Goal: Check status: Check status

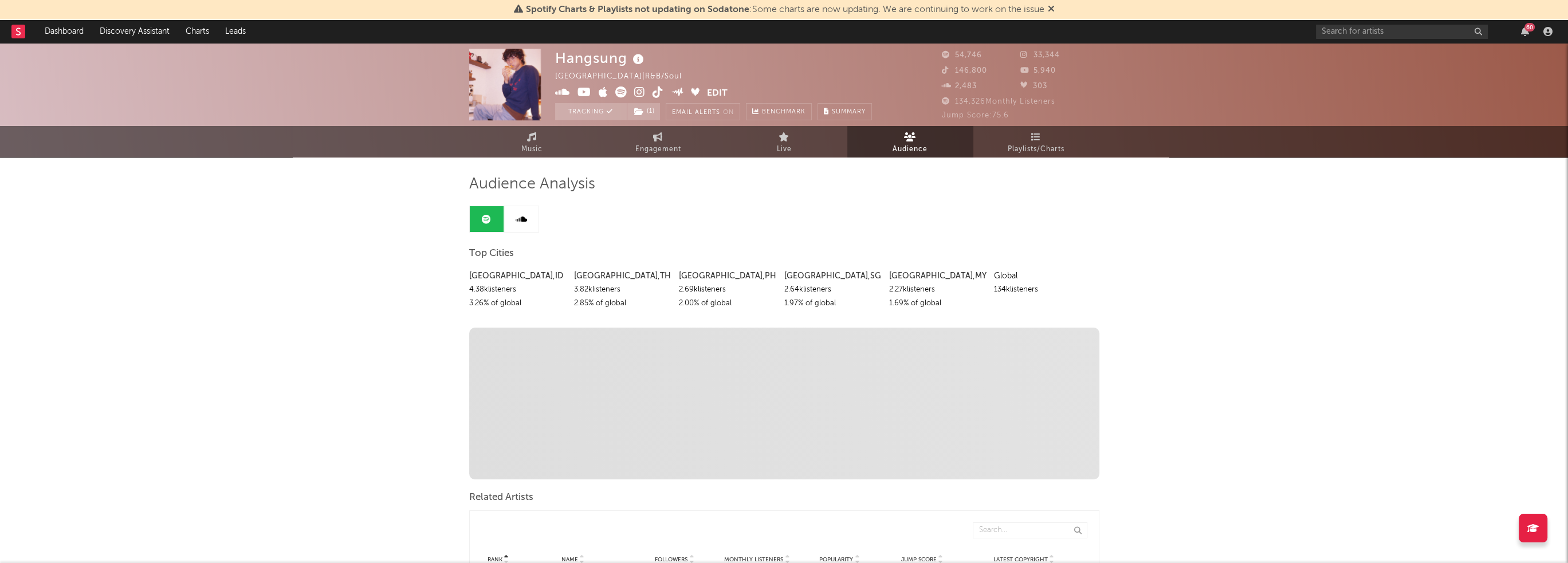
scroll to position [339, 0]
click at [647, 146] on span "Engagement" at bounding box center [658, 150] width 46 height 14
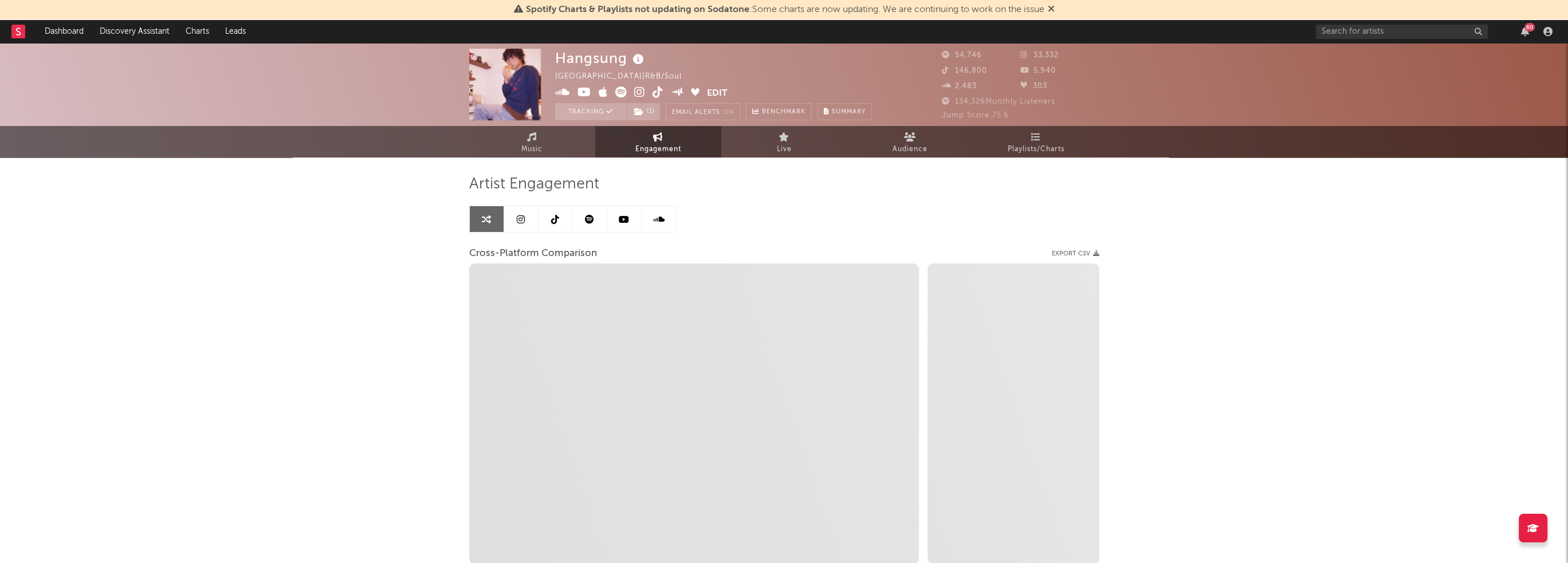
select select "1w"
click at [594, 220] on link at bounding box center [590, 219] width 34 height 26
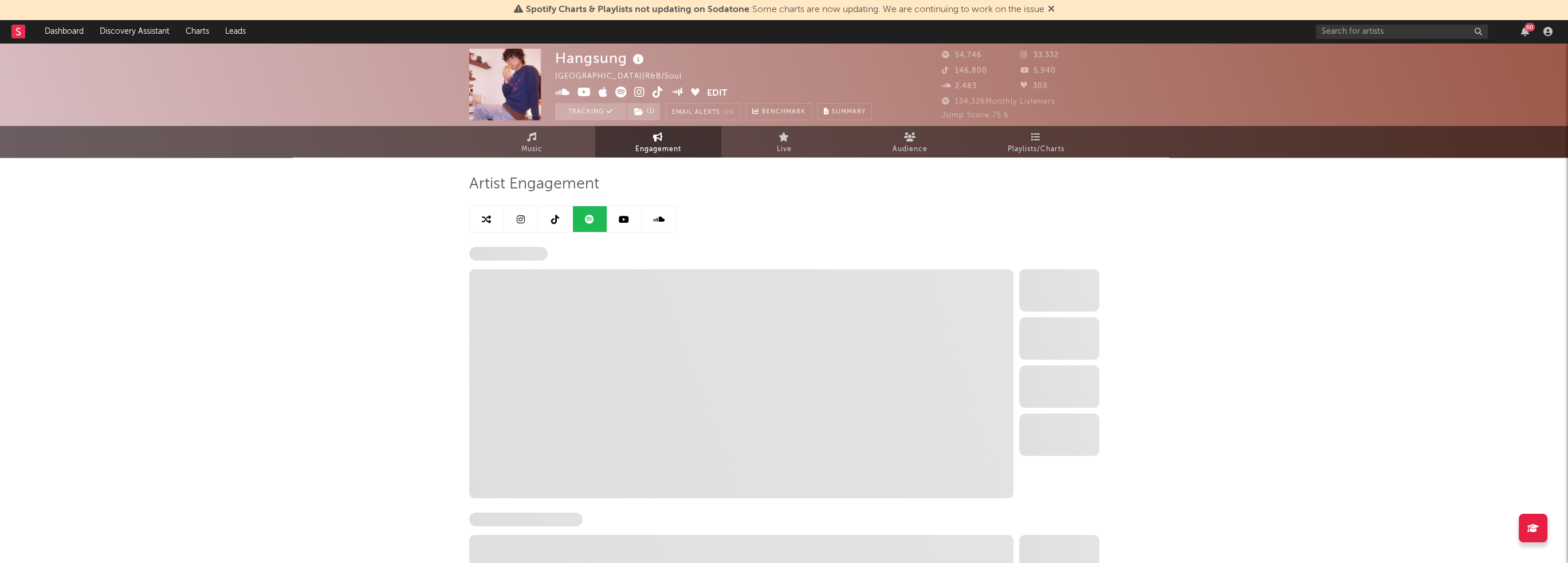
select select "6m"
select select "1w"
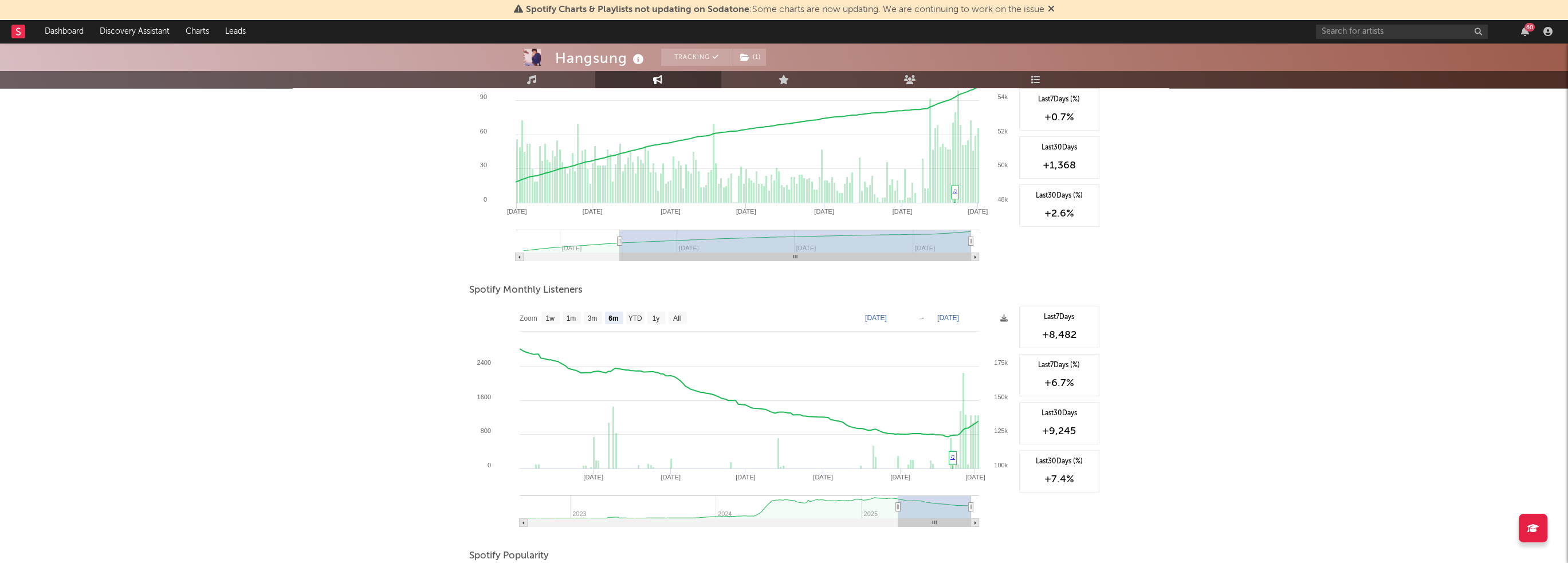
scroll to position [114, 0]
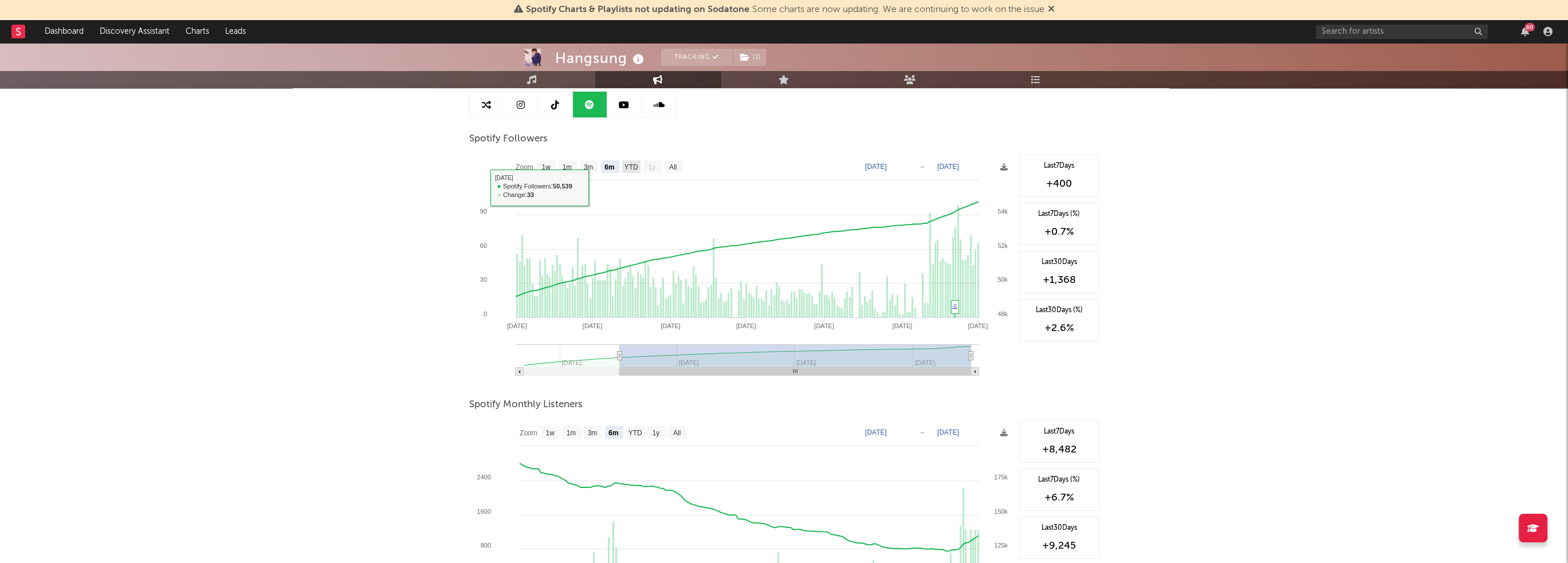
click at [628, 169] on text "YTD" at bounding box center [631, 167] width 14 height 8
select select "YTD"
type input "[DATE]"
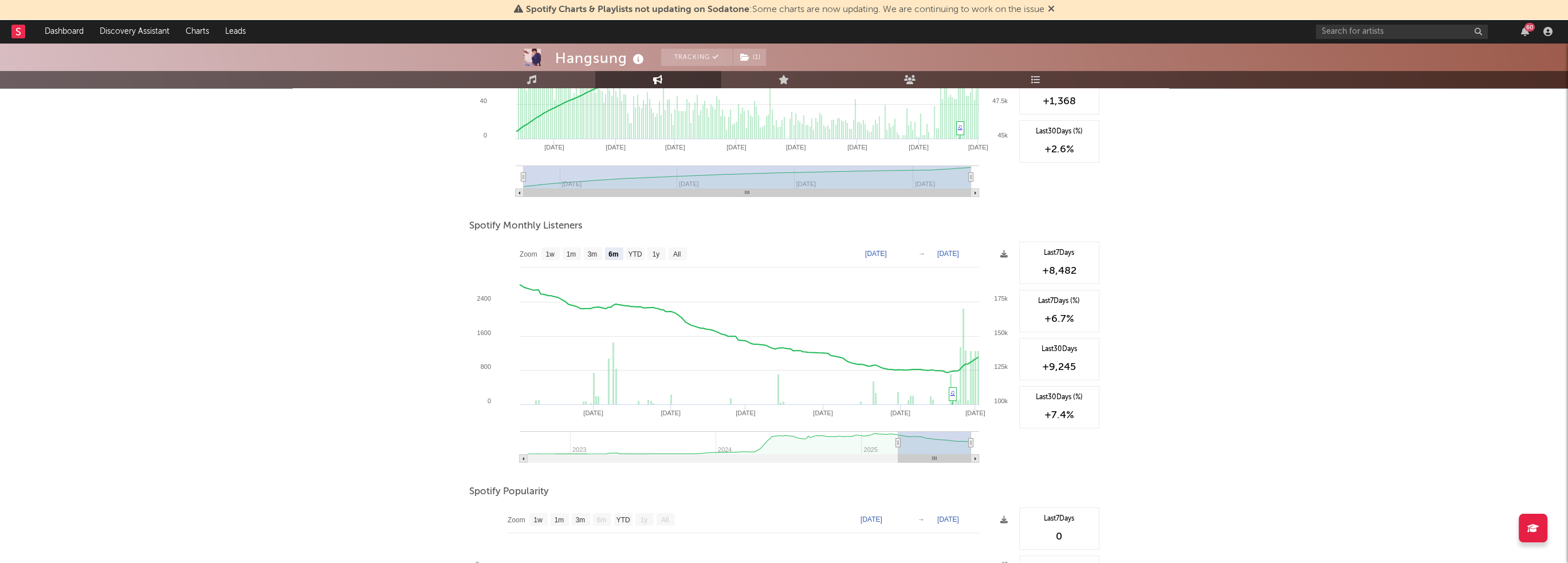
scroll to position [343, 0]
